Goal: Find contact information: Find contact information

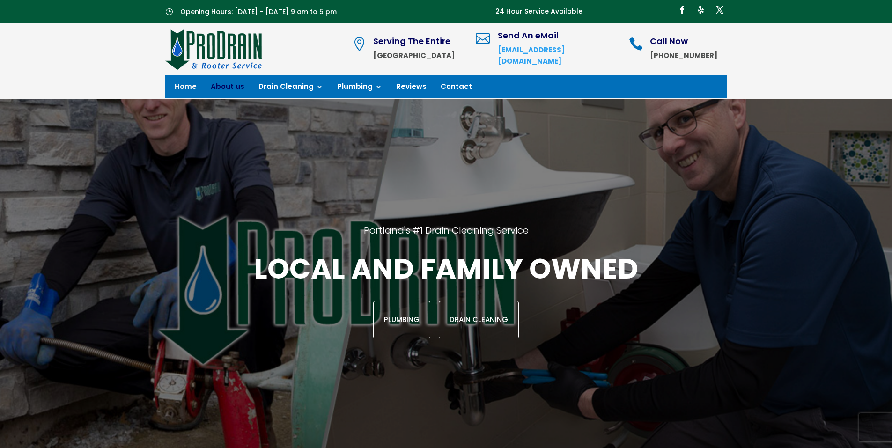
click at [219, 84] on link "About us" at bounding box center [228, 88] width 34 height 10
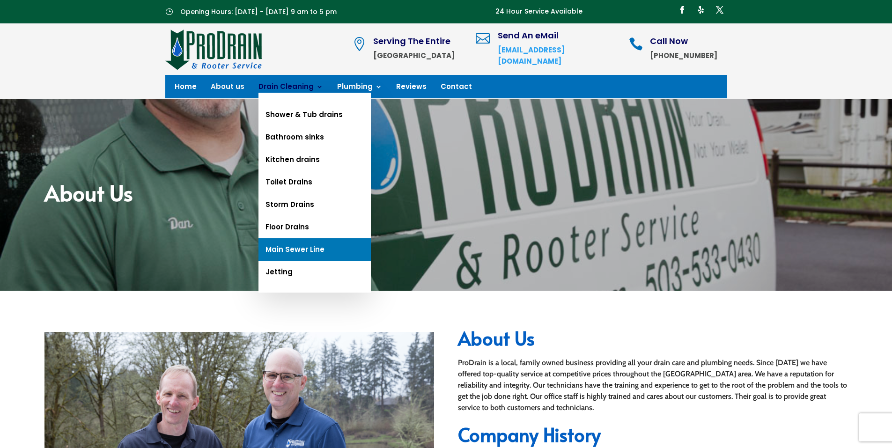
click at [294, 245] on link "Main Sewer Line" at bounding box center [314, 249] width 112 height 22
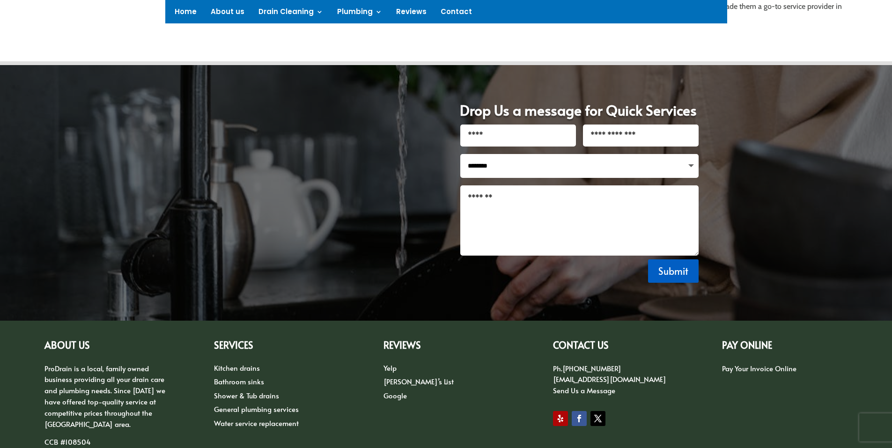
scroll to position [688, 0]
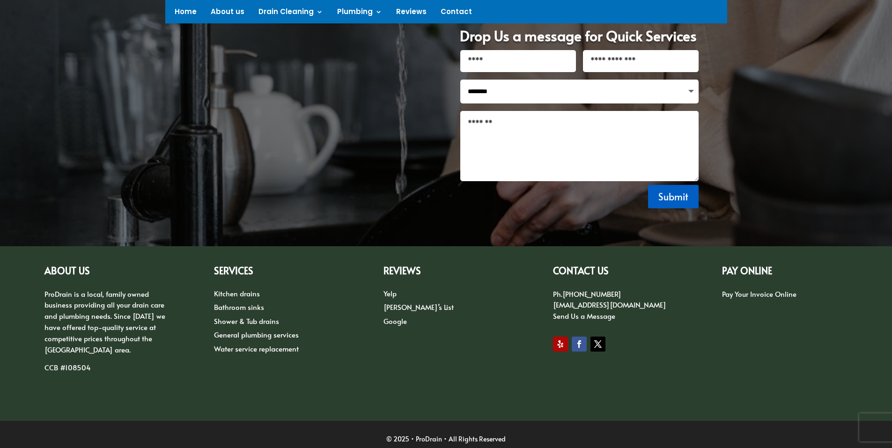
click at [600, 300] on link "[EMAIL_ADDRESS][DOMAIN_NAME]" at bounding box center [609, 305] width 113 height 10
